Goal: Check status

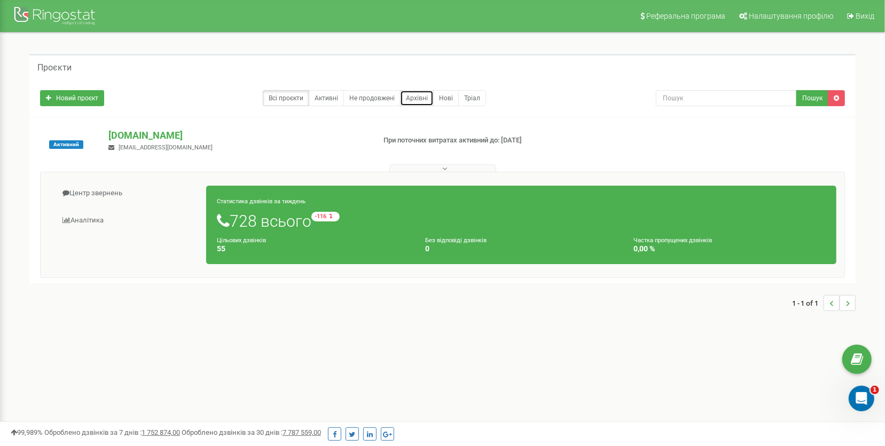
click at [415, 96] on link "Архівні" at bounding box center [417, 98] width 34 height 16
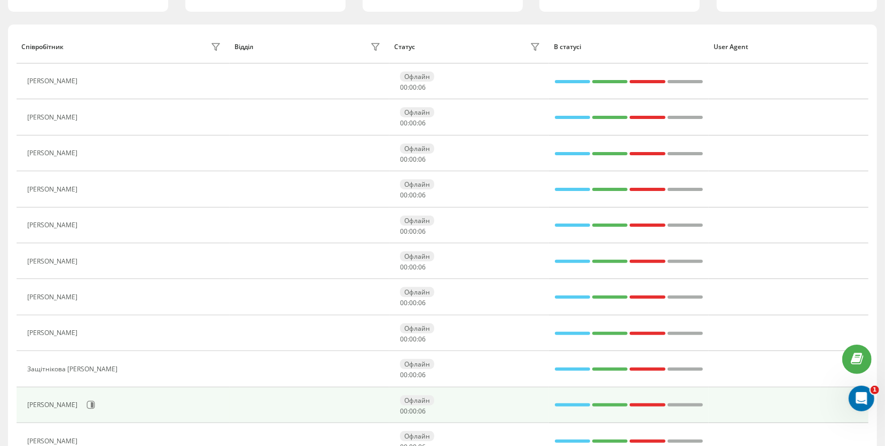
scroll to position [266, 0]
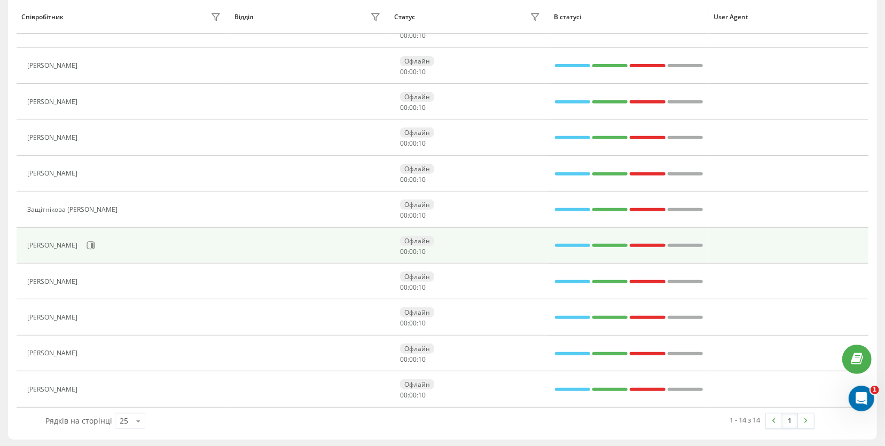
click at [120, 238] on div "Візаулін Федір" at bounding box center [125, 246] width 197 height 18
click at [87, 241] on icon at bounding box center [91, 245] width 9 height 9
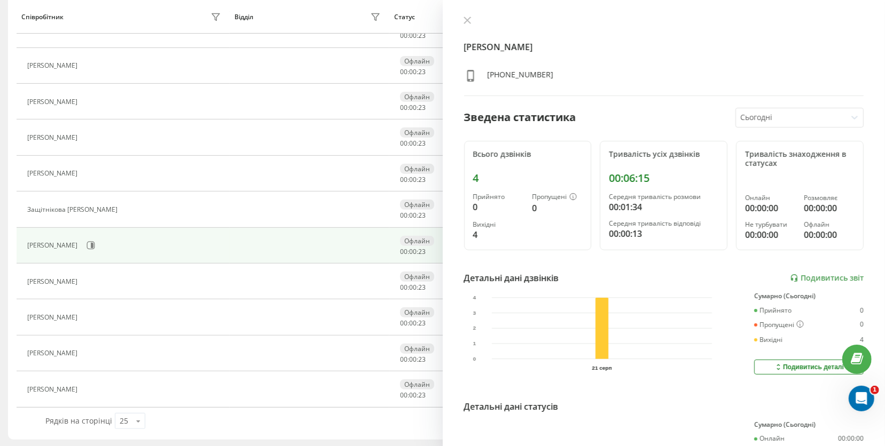
click at [479, 234] on div "4" at bounding box center [498, 235] width 50 height 13
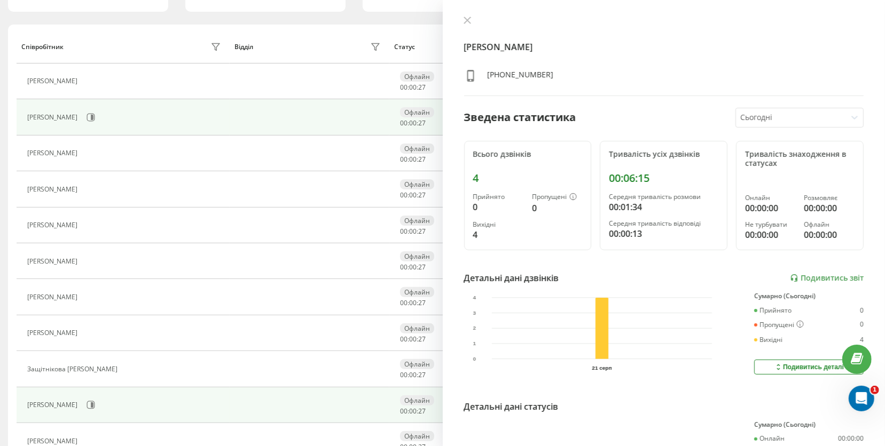
scroll to position [160, 0]
